Goal: Book appointment/travel/reservation

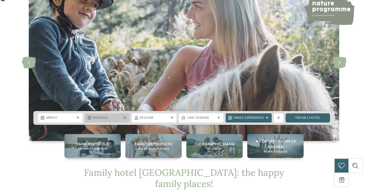
scroll to position [41, 0]
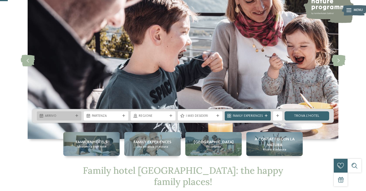
click at [69, 115] on span "Arrivo" at bounding box center [59, 116] width 28 height 5
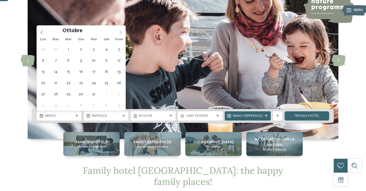
click at [122, 30] on span at bounding box center [121, 31] width 10 height 10
type input "****"
click at [122, 30] on span at bounding box center [121, 31] width 10 height 10
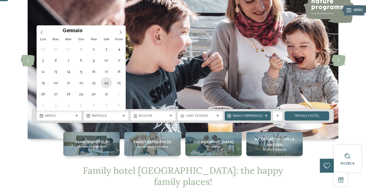
type div "[DATE]"
type input "****"
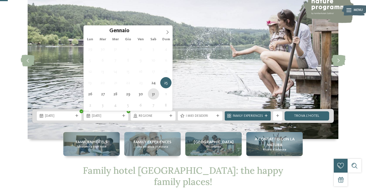
type div "[DATE]"
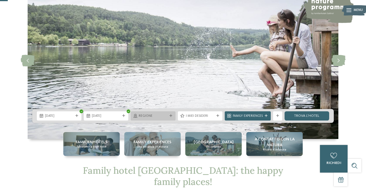
click at [158, 117] on span "Regione" at bounding box center [153, 116] width 28 height 5
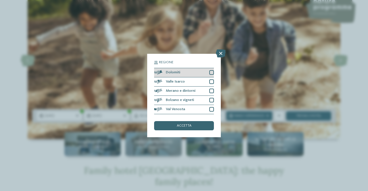
click at [212, 70] on div at bounding box center [211, 72] width 5 height 5
click at [189, 124] on span "accetta" at bounding box center [184, 126] width 15 height 4
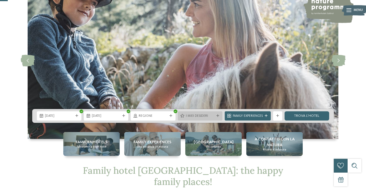
click at [199, 114] on span "I miei desideri" at bounding box center [200, 116] width 28 height 5
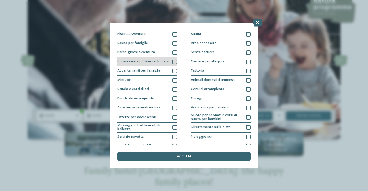
scroll to position [24, 0]
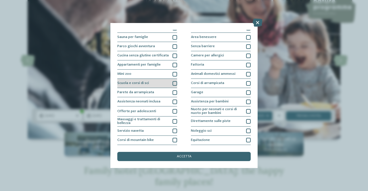
click at [175, 84] on div at bounding box center [175, 83] width 5 height 5
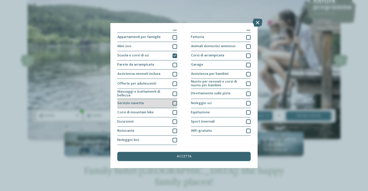
scroll to position [95, 0]
click at [175, 101] on div at bounding box center [175, 103] width 5 height 5
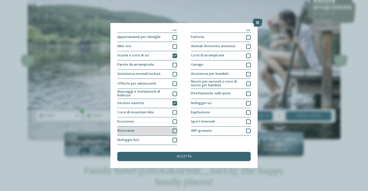
click at [175, 129] on div at bounding box center [175, 131] width 5 height 5
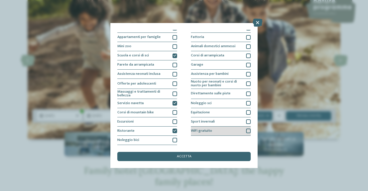
click at [248, 129] on div at bounding box center [248, 131] width 5 height 5
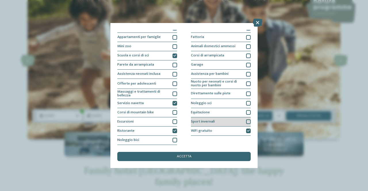
click at [248, 119] on div at bounding box center [248, 121] width 5 height 5
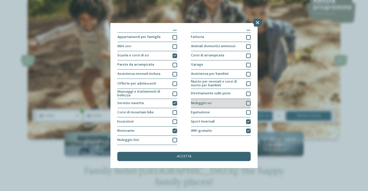
click at [249, 101] on div at bounding box center [248, 103] width 5 height 5
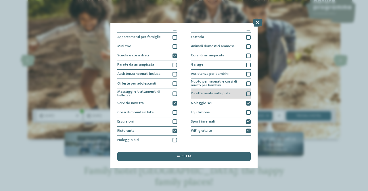
click at [247, 91] on div at bounding box center [248, 93] width 5 height 5
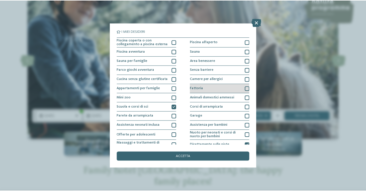
scroll to position [0, 0]
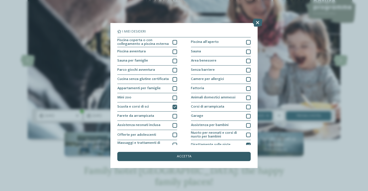
click at [198, 152] on div "accetta" at bounding box center [183, 156] width 133 height 9
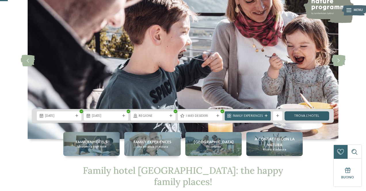
click at [311, 116] on link "trova l’hotel" at bounding box center [306, 115] width 45 height 9
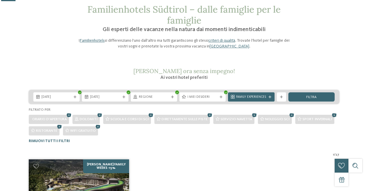
scroll to position [30, 0]
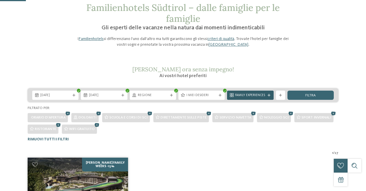
click at [249, 91] on div "Family Experiences" at bounding box center [250, 95] width 46 height 9
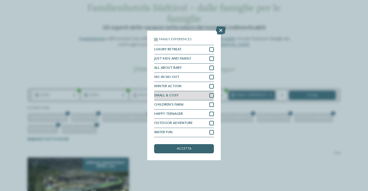
scroll to position [30, 0]
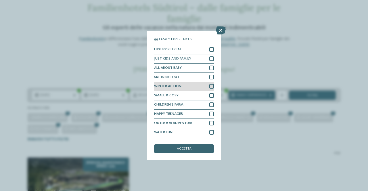
click at [211, 84] on div at bounding box center [211, 86] width 5 height 5
click at [209, 75] on div at bounding box center [211, 77] width 5 height 5
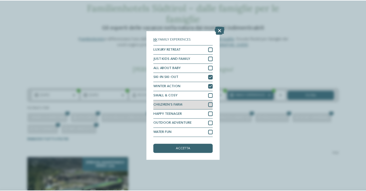
scroll to position [0, 0]
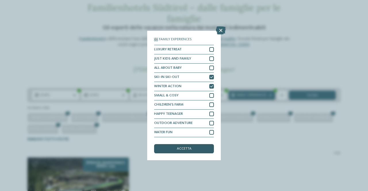
click at [193, 144] on div "accetta" at bounding box center [184, 148] width 60 height 9
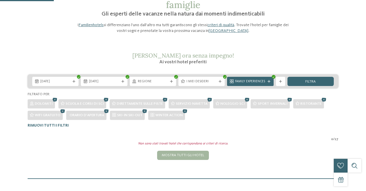
scroll to position [89, 0]
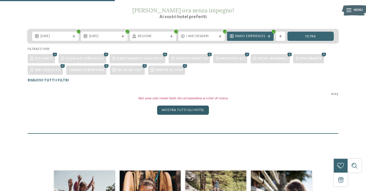
click at [191, 110] on div "Mostra tutti gli hotel" at bounding box center [183, 110] width 52 height 9
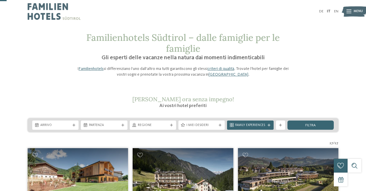
scroll to position [0, 0]
